Goal: Information Seeking & Learning: Compare options

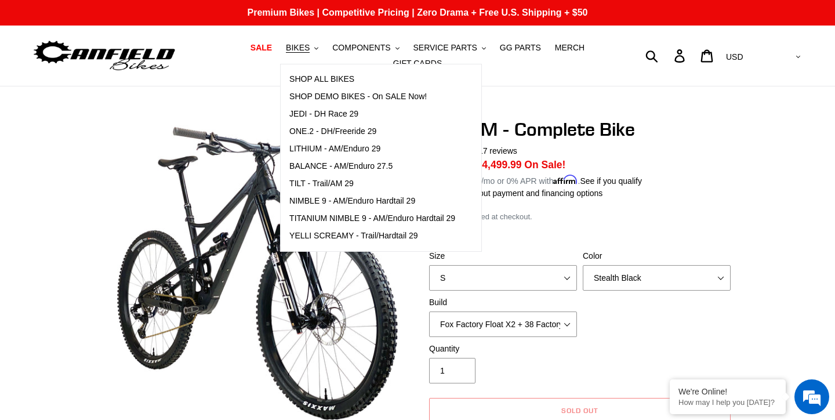
select select "Stealth Black"
select select "highest-rating"
click at [334, 163] on span "BALANCE - AM/Enduro 27.5" at bounding box center [340, 166] width 103 height 10
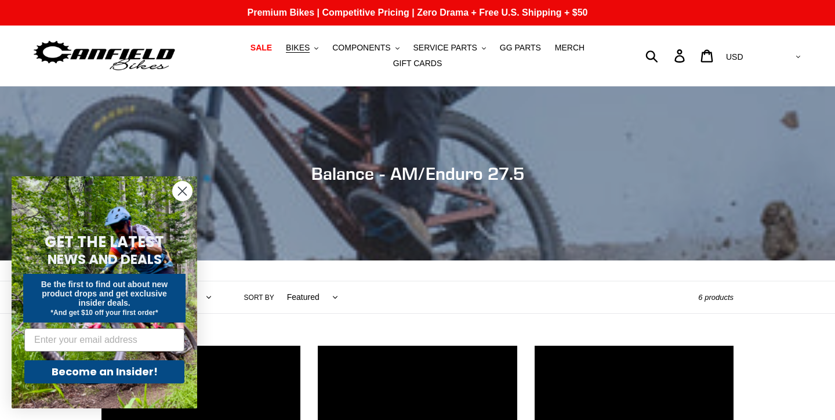
click at [186, 185] on circle "Close dialog" at bounding box center [182, 190] width 19 height 19
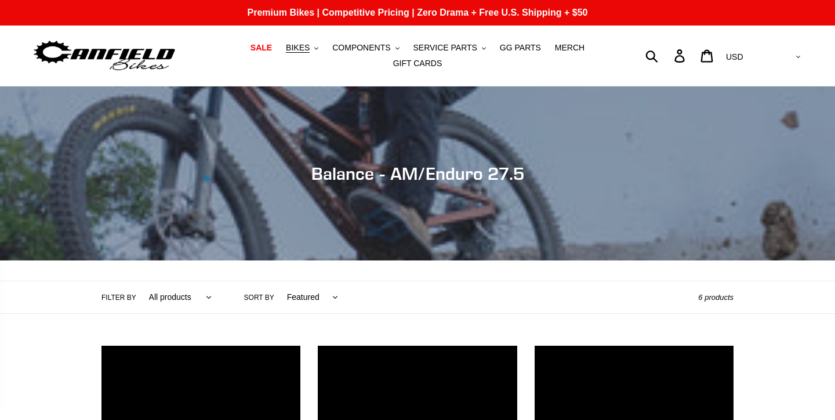
click at [182, 191] on div "Close dialog GET THE LATEST NEWS AND DEALS Be the first to find out about new p…" at bounding box center [104, 292] width 209 height 255
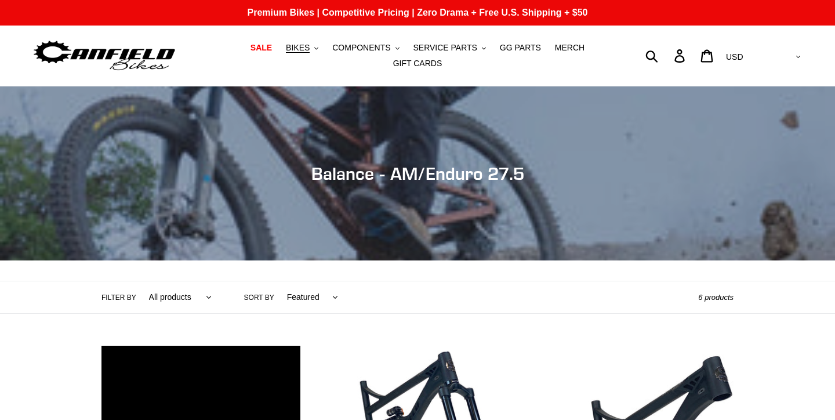
scroll to position [256, 0]
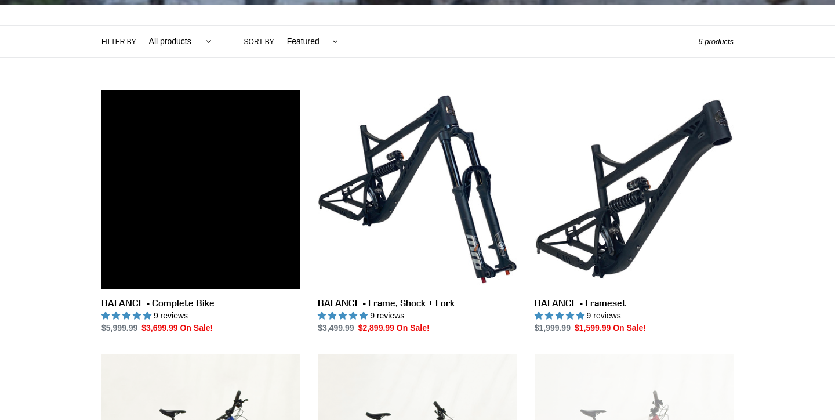
click at [179, 300] on link "BALANCE - Complete Bike" at bounding box center [200, 212] width 199 height 244
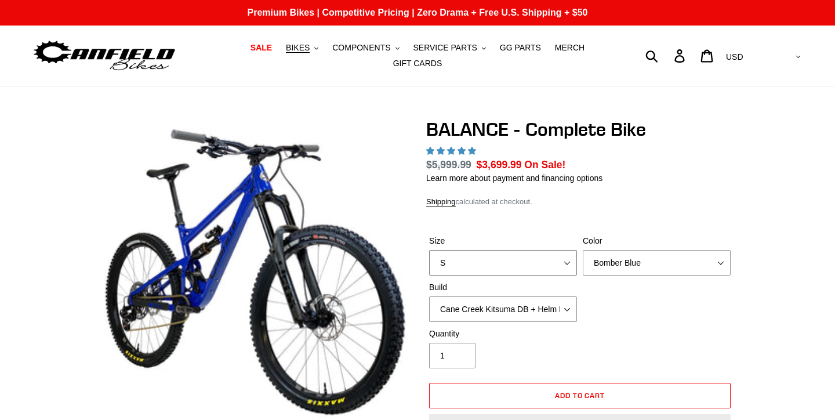
select select "XL"
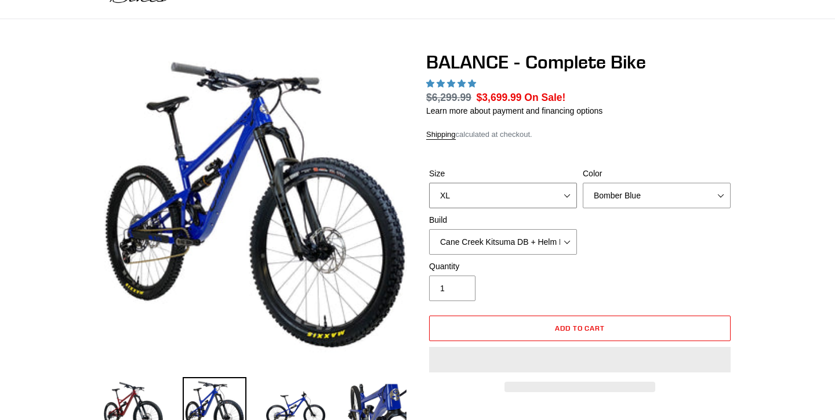
scroll to position [107, 0]
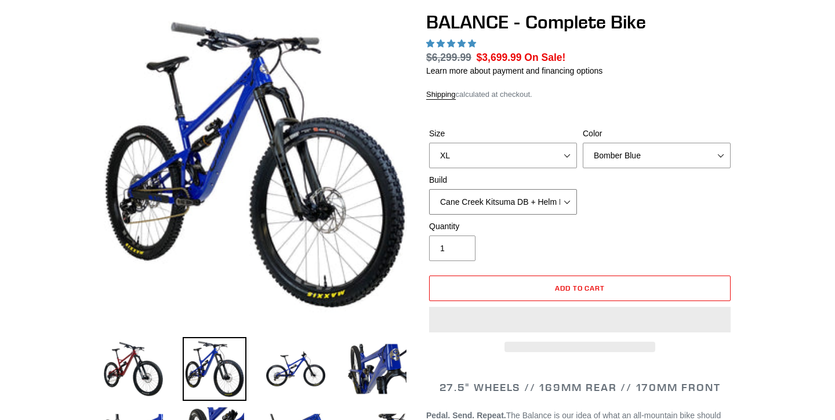
select select "RockShox Vivid ULT + Zeb ULT + SRAM XO"
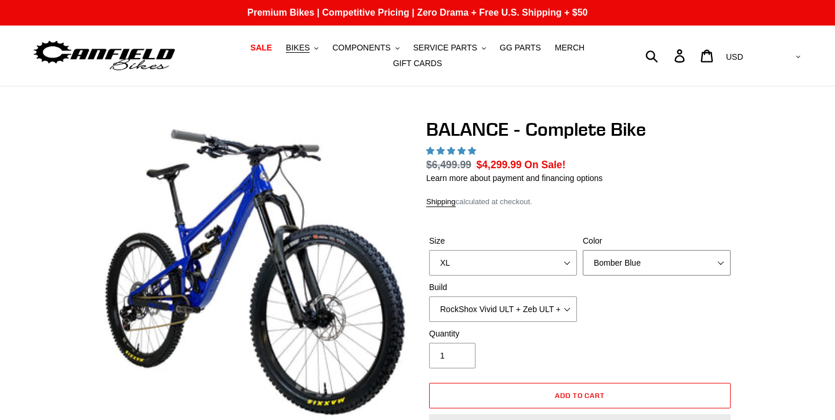
scroll to position [0, 0]
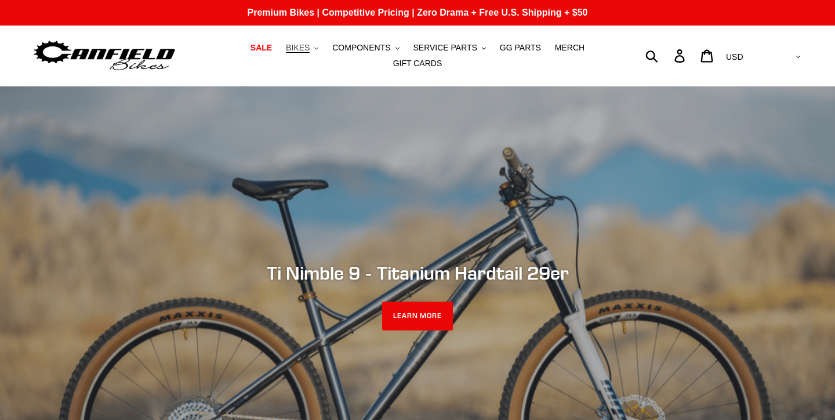
click at [315, 43] on button "BIKES .cls-1{fill:#231f20}" at bounding box center [302, 48] width 44 height 16
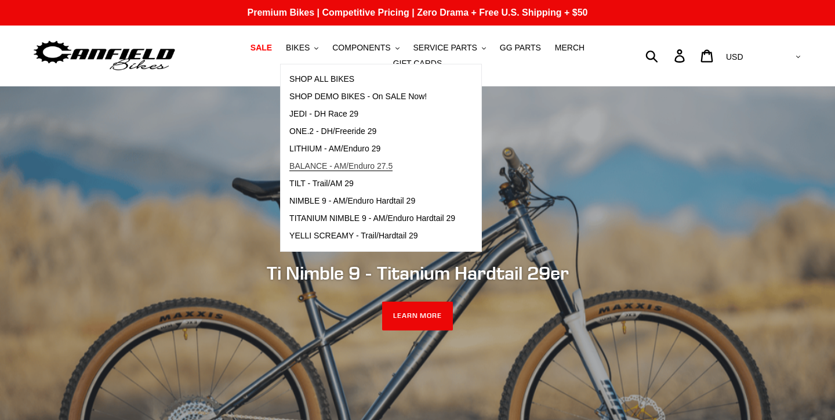
click at [335, 165] on span "BALANCE - AM/Enduro 27.5" at bounding box center [340, 166] width 103 height 10
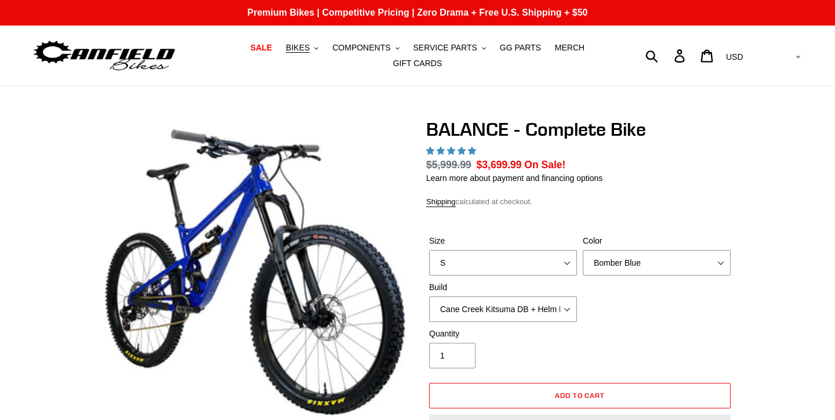
click at [511, 250] on select "S M L XL" at bounding box center [503, 263] width 148 height 26
select select "XL"
click at [493, 310] on select "Cane Creek Kitsuma DB + Helm MKII + SRAM GX Cane Creek Kitsuma DB + Helm MKII +…" at bounding box center [503, 309] width 148 height 26
select select "highest-rating"
select select "RockShox Vivid ULT + Zeb ULT + SRAM XO"
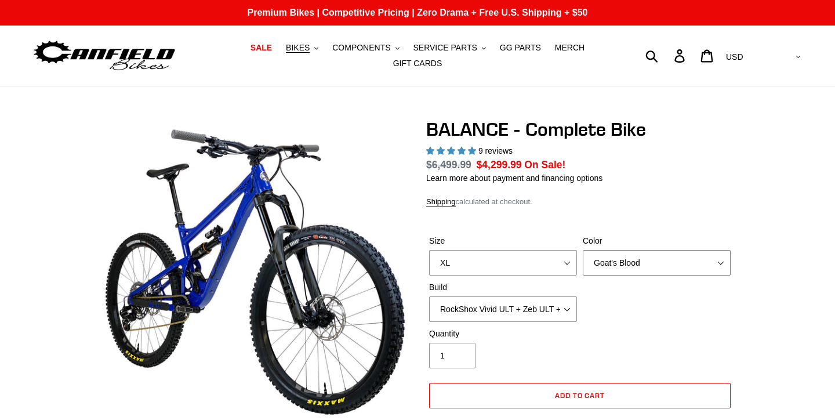
click at [646, 259] on select "Bomber Blue Goat's Blood Stealth Black" at bounding box center [657, 263] width 148 height 26
select select "Bomber Blue"
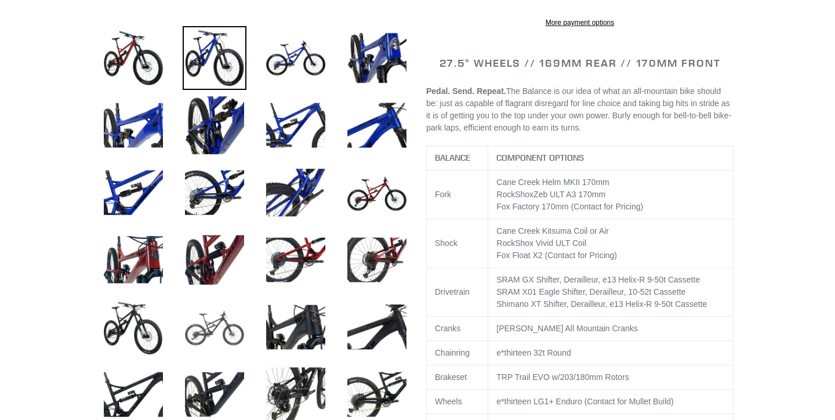
scroll to position [416, 0]
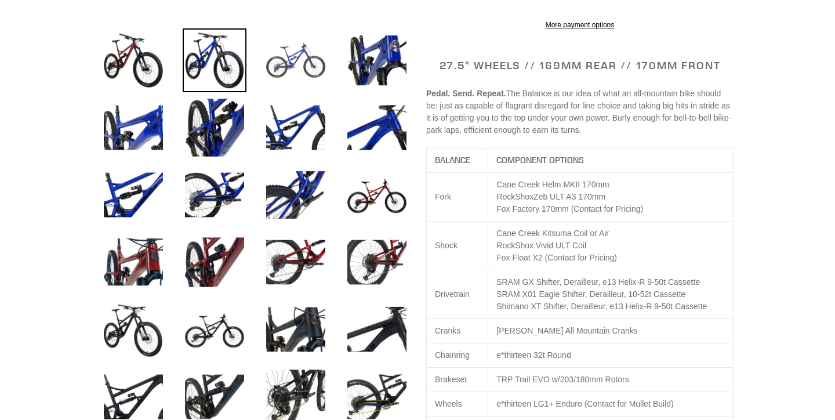
click at [296, 45] on img at bounding box center [296, 60] width 64 height 64
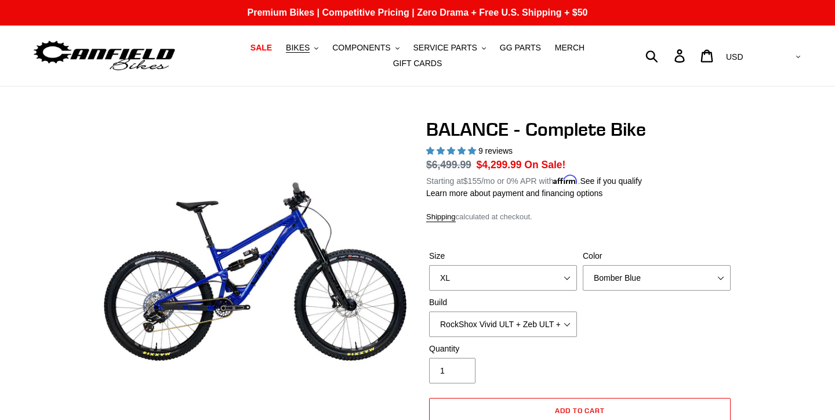
scroll to position [0, 0]
click at [310, 50] on span "BIKES" at bounding box center [298, 48] width 24 height 10
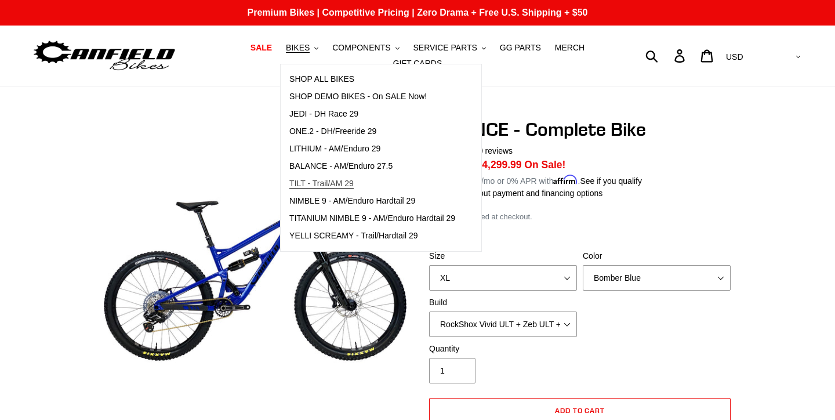
click at [350, 185] on span "TILT - Trail/AM 29" at bounding box center [321, 184] width 64 height 10
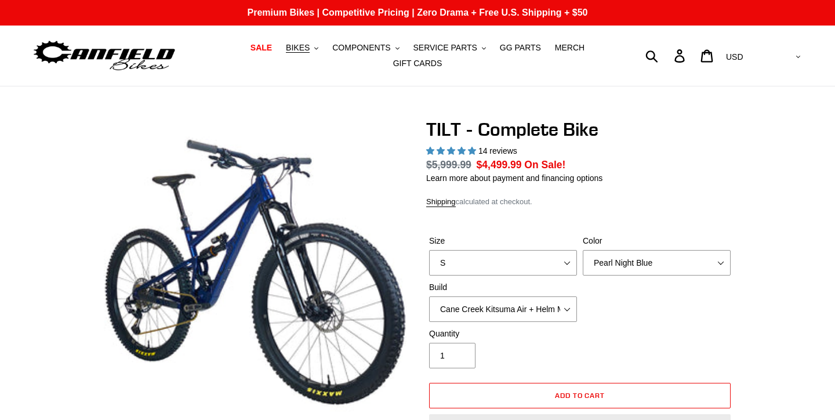
select select "highest-rating"
select select "L"
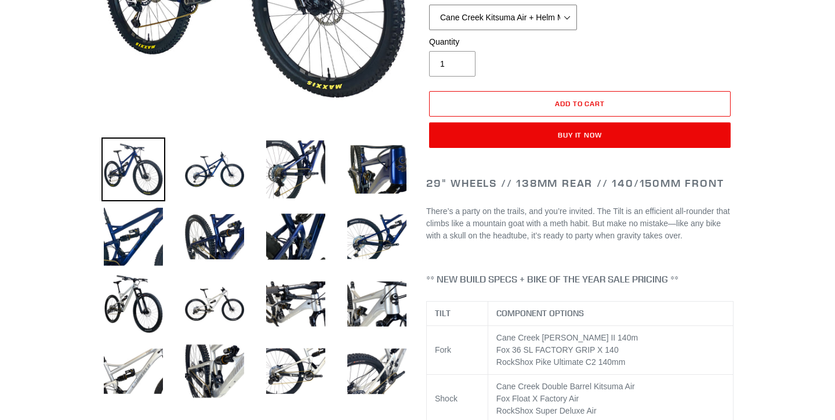
scroll to position [432, 0]
